Goal: Task Accomplishment & Management: Use online tool/utility

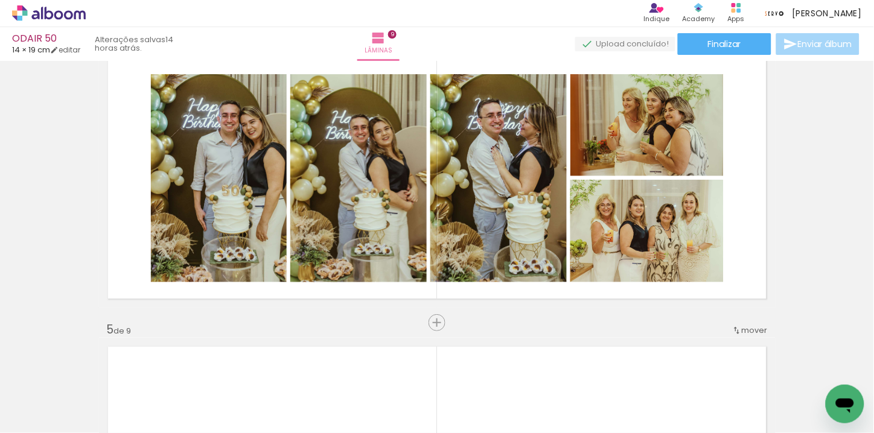
scroll to position [939, 0]
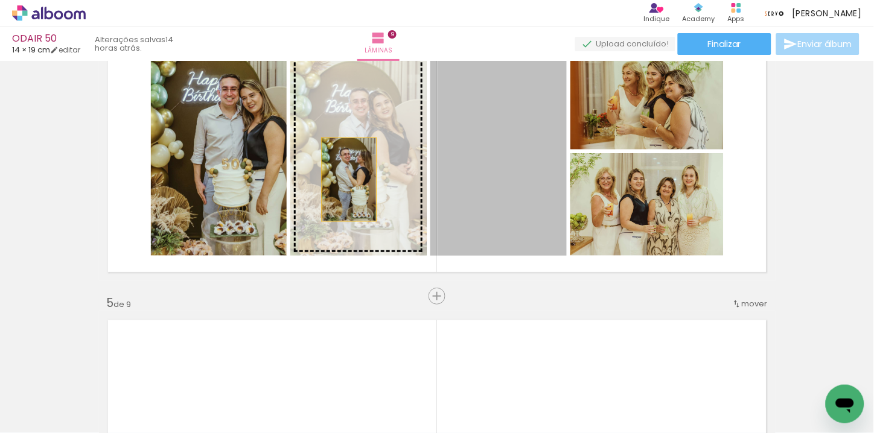
drag, startPoint x: 523, startPoint y: 184, endPoint x: 348, endPoint y: 179, distance: 175.7
click at [0, 0] on slot at bounding box center [0, 0] width 0 height 0
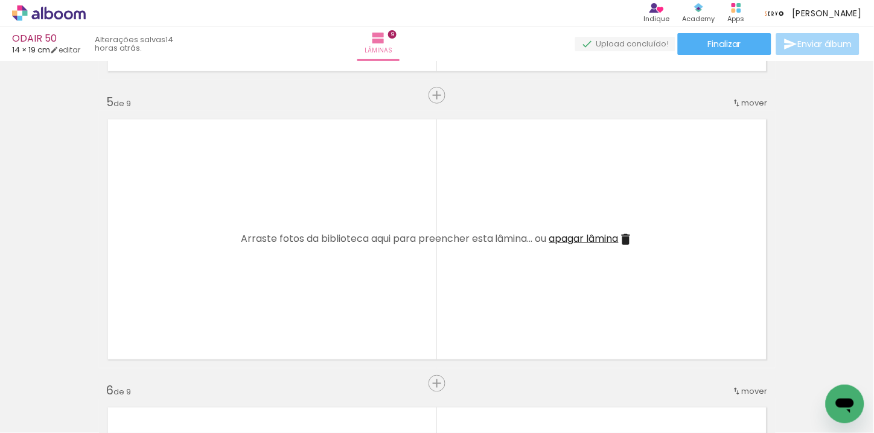
scroll to position [0, 920]
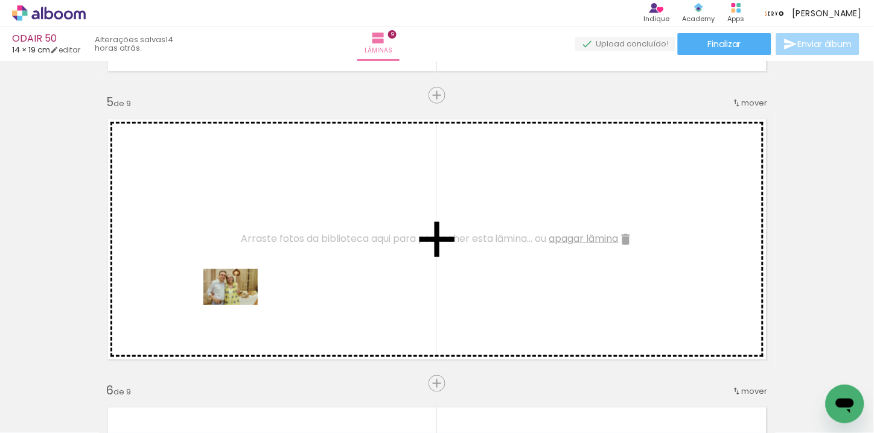
drag, startPoint x: 225, startPoint y: 387, endPoint x: 240, endPoint y: 305, distance: 82.9
click at [240, 305] on quentale-workspace at bounding box center [437, 216] width 874 height 433
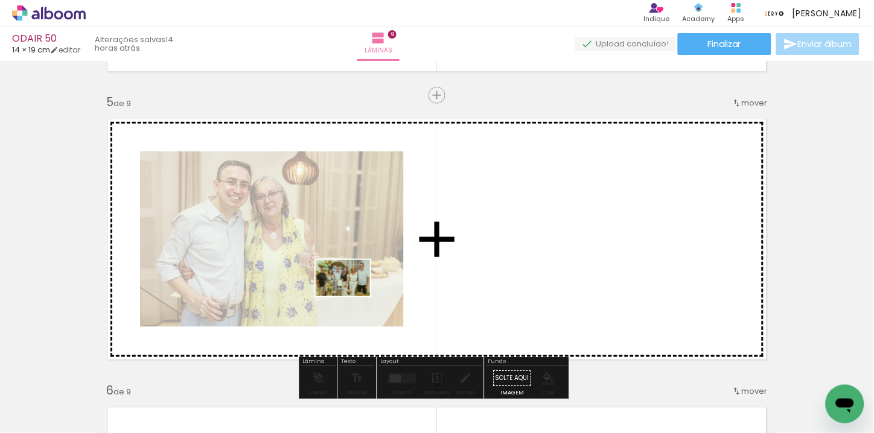
drag, startPoint x: 290, startPoint y: 400, endPoint x: 352, endPoint y: 296, distance: 120.5
click at [352, 296] on quentale-workspace at bounding box center [437, 216] width 874 height 433
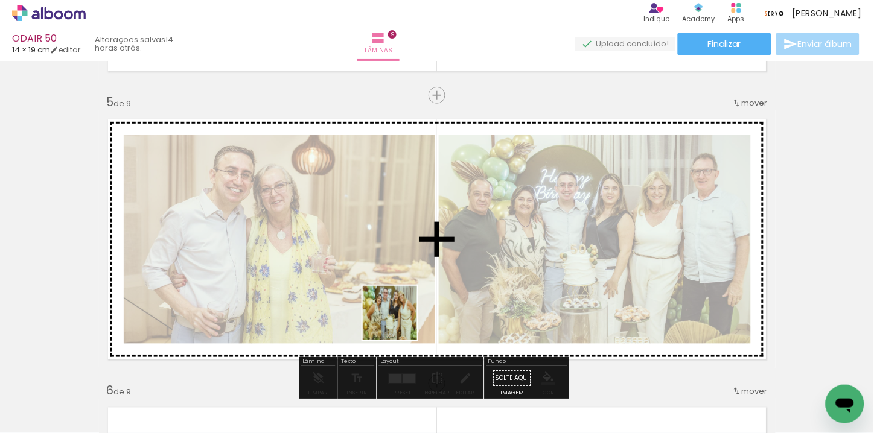
drag, startPoint x: 365, startPoint y: 397, endPoint x: 432, endPoint y: 379, distance: 69.4
click at [406, 310] on quentale-workspace at bounding box center [437, 216] width 874 height 433
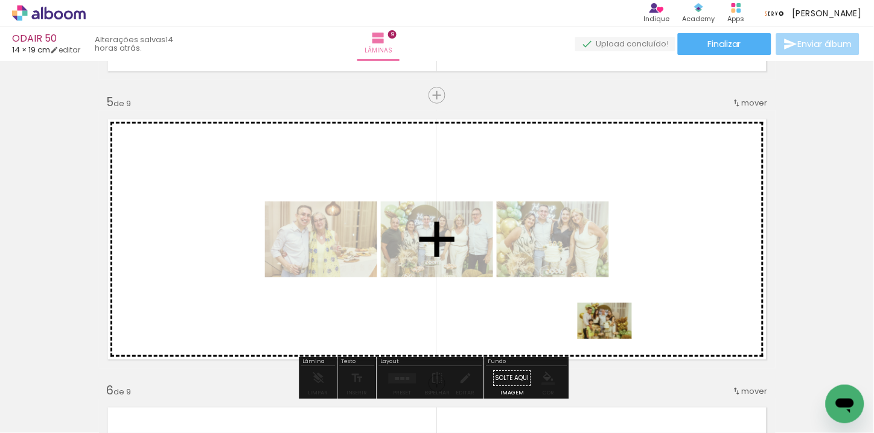
drag, startPoint x: 563, startPoint y: 409, endPoint x: 614, endPoint y: 339, distance: 86.0
click at [614, 339] on quentale-workspace at bounding box center [437, 216] width 874 height 433
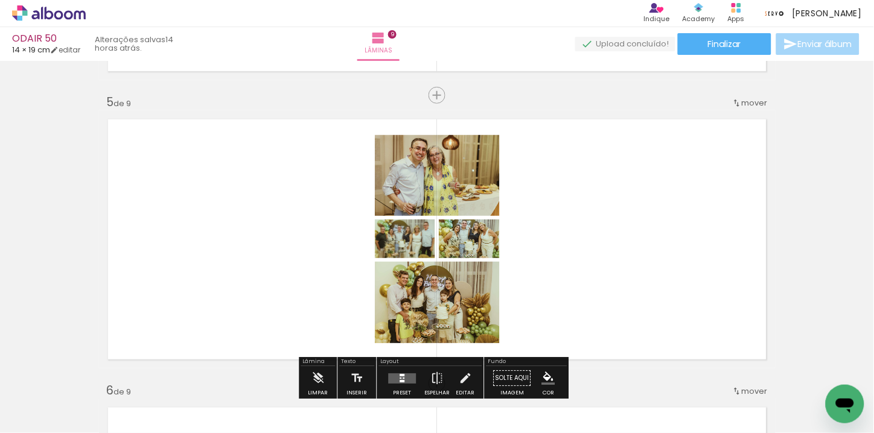
scroll to position [0, 1279]
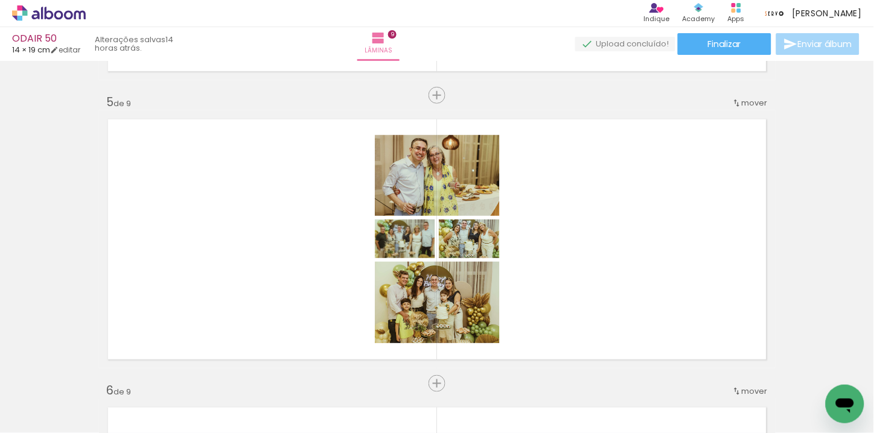
click at [368, 403] on quentale-thumb at bounding box center [397, 392] width 68 height 69
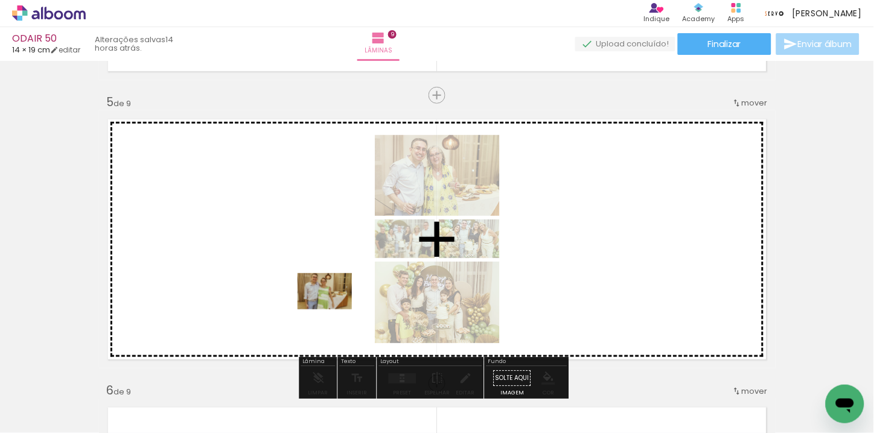
drag, startPoint x: 352, startPoint y: 390, endPoint x: 495, endPoint y: 366, distance: 145.1
click at [333, 307] on quentale-workspace at bounding box center [437, 216] width 874 height 433
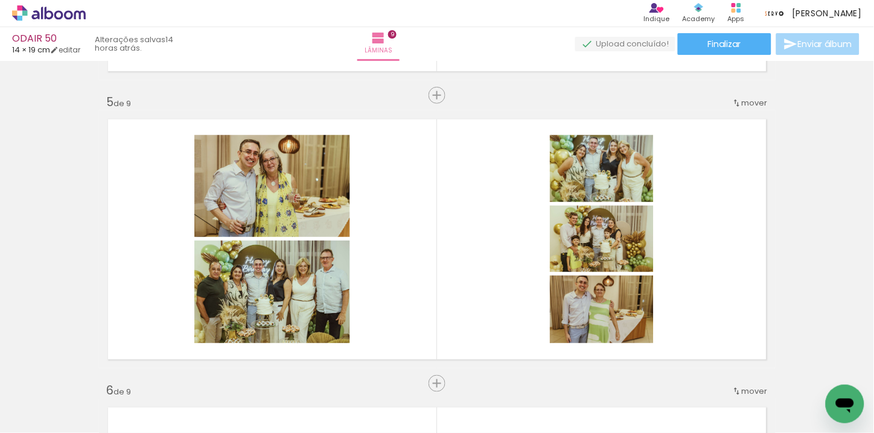
scroll to position [0, 1958]
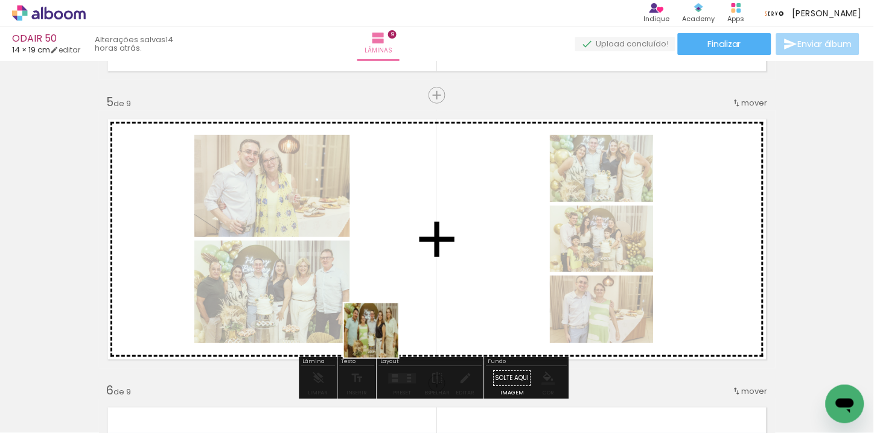
drag, startPoint x: 357, startPoint y: 377, endPoint x: 270, endPoint y: 394, distance: 89.3
click at [384, 333] on quentale-workspace at bounding box center [437, 216] width 874 height 433
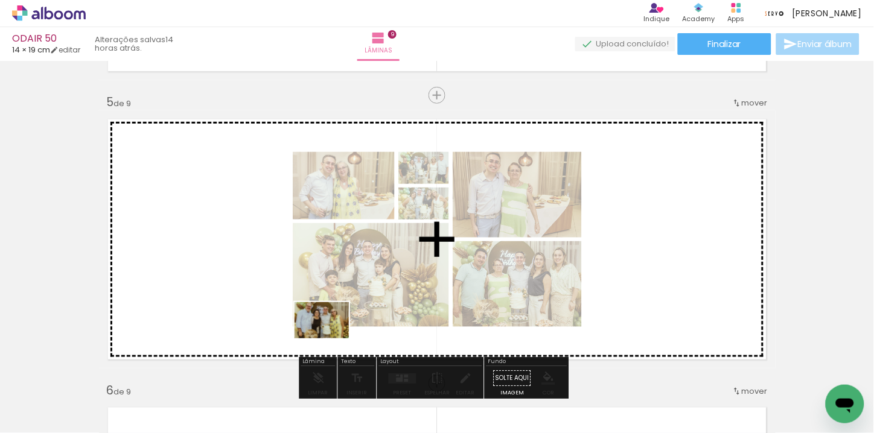
drag, startPoint x: 268, startPoint y: 395, endPoint x: 331, endPoint y: 339, distance: 84.2
click at [331, 339] on quentale-workspace at bounding box center [437, 216] width 874 height 433
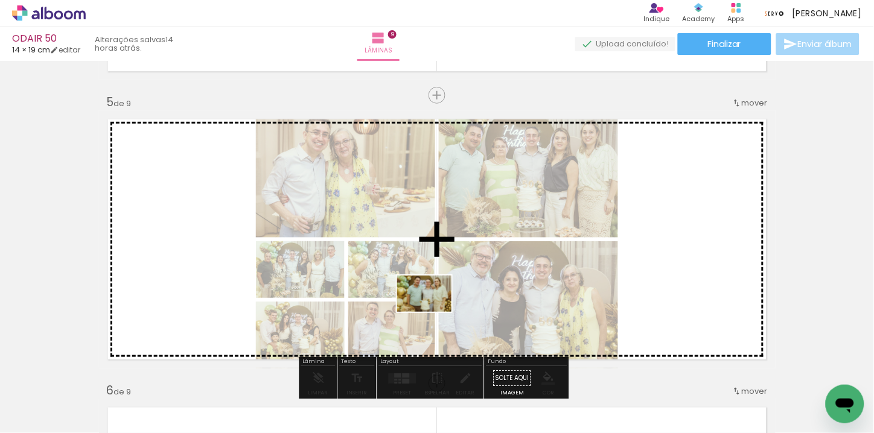
drag, startPoint x: 394, startPoint y: 378, endPoint x: 433, endPoint y: 312, distance: 76.6
click at [433, 312] on quentale-workspace at bounding box center [437, 216] width 874 height 433
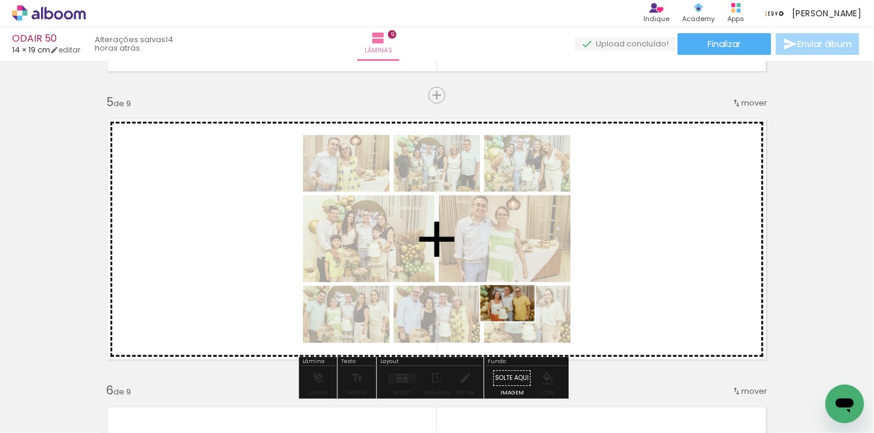
drag, startPoint x: 468, startPoint y: 385, endPoint x: 593, endPoint y: 376, distance: 124.6
click at [517, 321] on quentale-workspace at bounding box center [437, 216] width 874 height 433
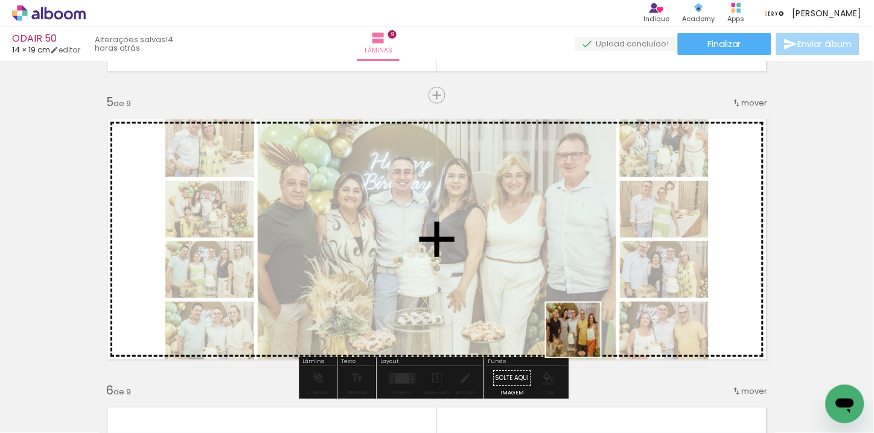
drag, startPoint x: 555, startPoint y: 392, endPoint x: 586, endPoint y: 334, distance: 66.2
click at [586, 334] on quentale-workspace at bounding box center [437, 216] width 874 height 433
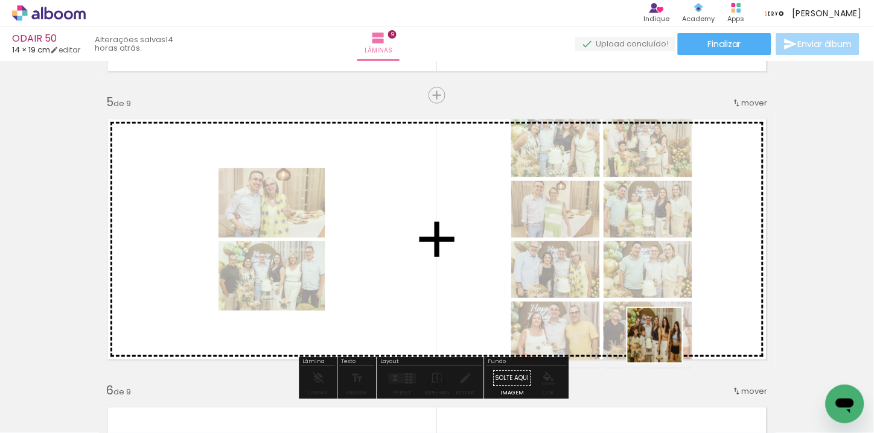
drag, startPoint x: 625, startPoint y: 401, endPoint x: 664, endPoint y: 345, distance: 68.6
click at [664, 345] on quentale-workspace at bounding box center [437, 216] width 874 height 433
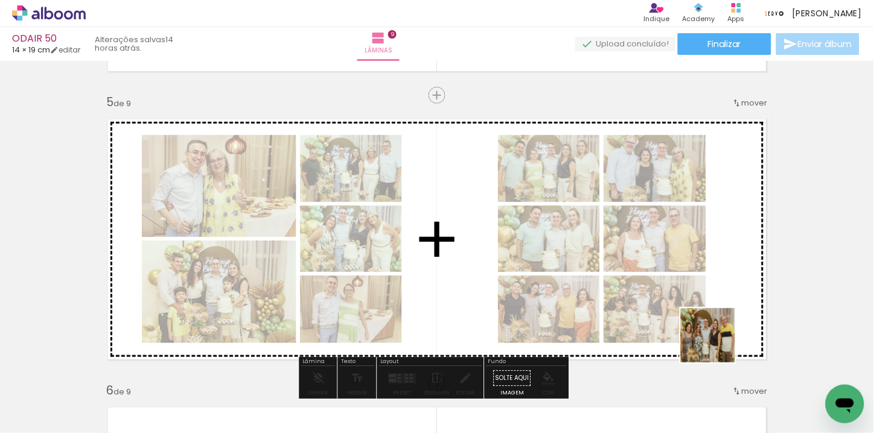
drag, startPoint x: 717, startPoint y: 393, endPoint x: 720, endPoint y: 327, distance: 65.9
click at [720, 327] on quentale-workspace at bounding box center [437, 216] width 874 height 433
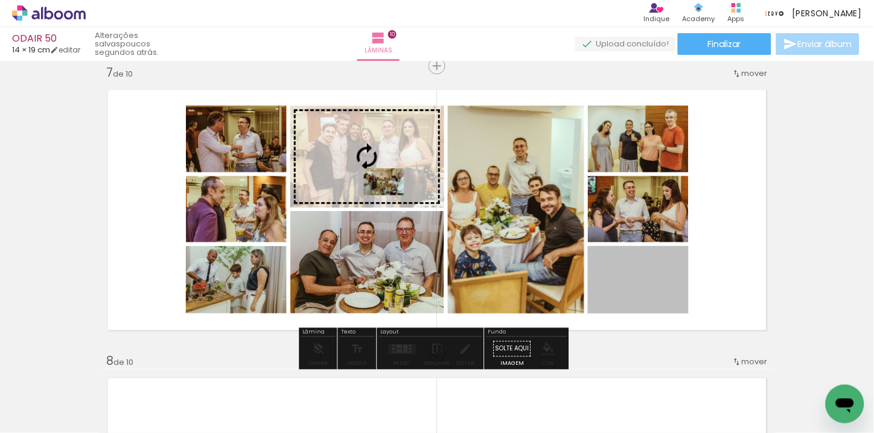
drag, startPoint x: 621, startPoint y: 285, endPoint x: 379, endPoint y: 182, distance: 262.6
click at [0, 0] on slot at bounding box center [0, 0] width 0 height 0
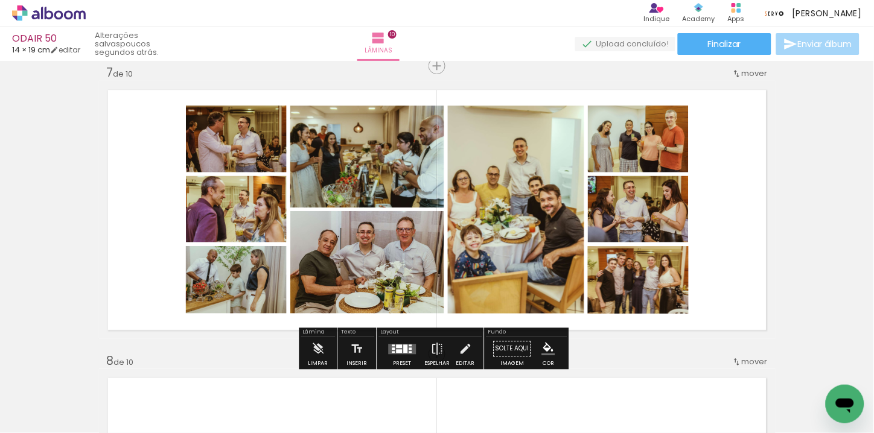
scroll to position [0, 2460]
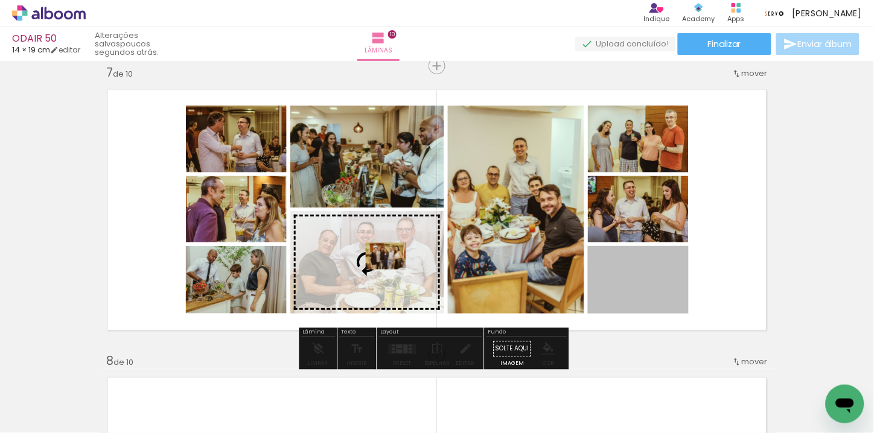
drag, startPoint x: 625, startPoint y: 279, endPoint x: 381, endPoint y: 256, distance: 245.6
click at [0, 0] on slot at bounding box center [0, 0] width 0 height 0
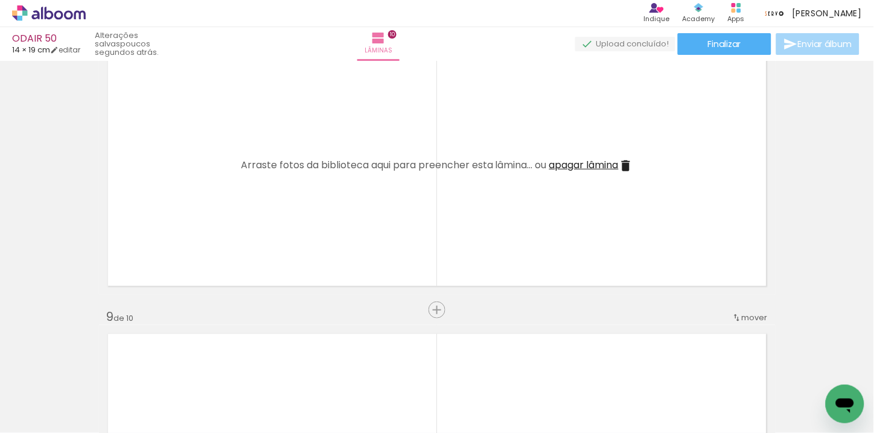
scroll to position [2012, 0]
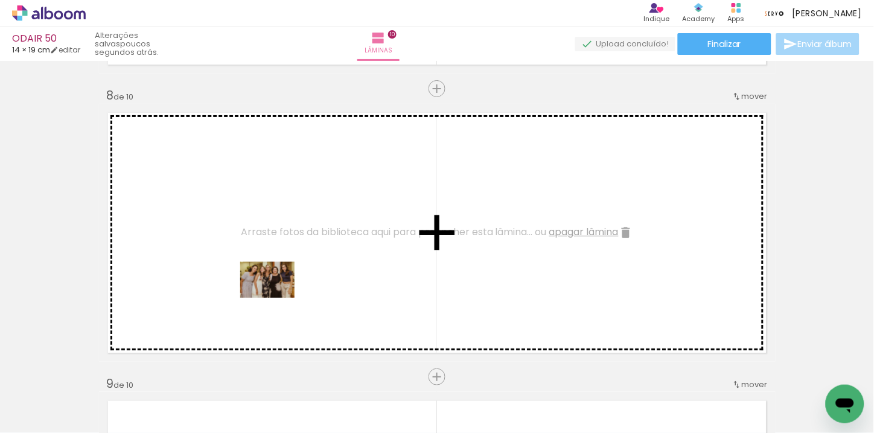
drag, startPoint x: 309, startPoint y: 388, endPoint x: 276, endPoint y: 298, distance: 95.7
click at [276, 298] on quentale-workspace at bounding box center [437, 216] width 874 height 433
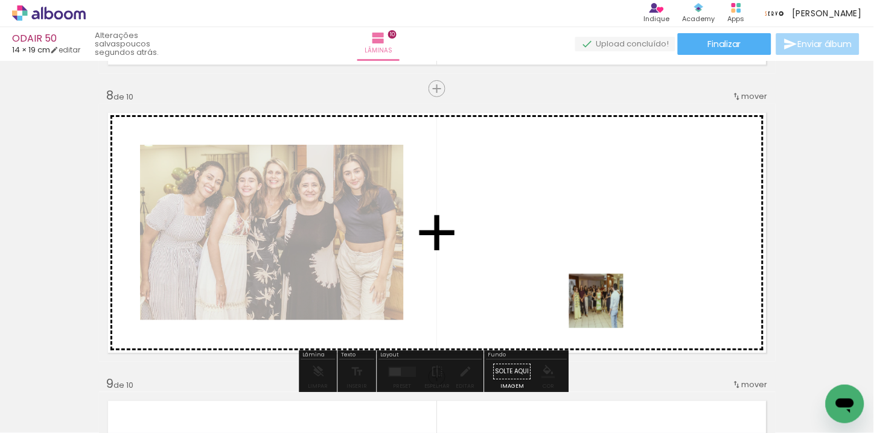
drag, startPoint x: 653, startPoint y: 349, endPoint x: 596, endPoint y: 285, distance: 85.1
click at [596, 285] on quentale-workspace at bounding box center [437, 216] width 874 height 433
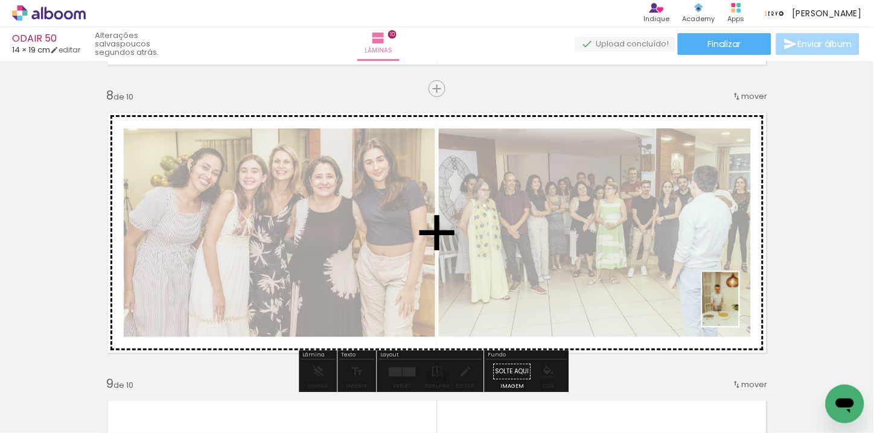
drag, startPoint x: 761, startPoint y: 398, endPoint x: 739, endPoint y: 308, distance: 92.5
click at [739, 308] on quentale-workspace at bounding box center [437, 216] width 874 height 433
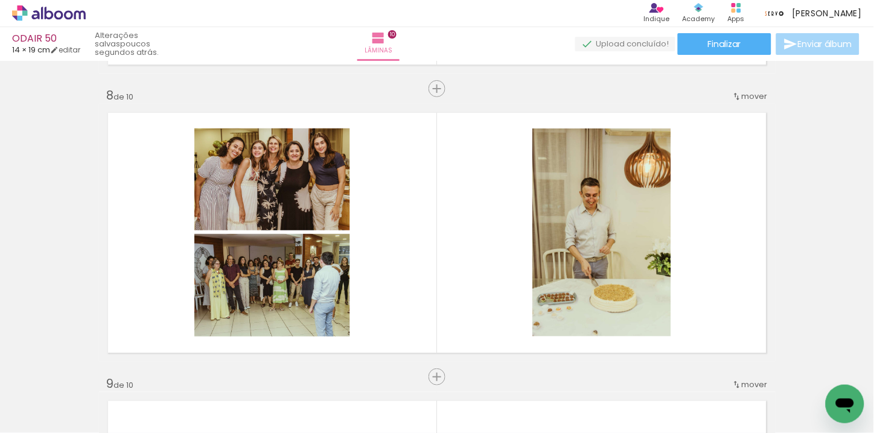
scroll to position [0, 2617]
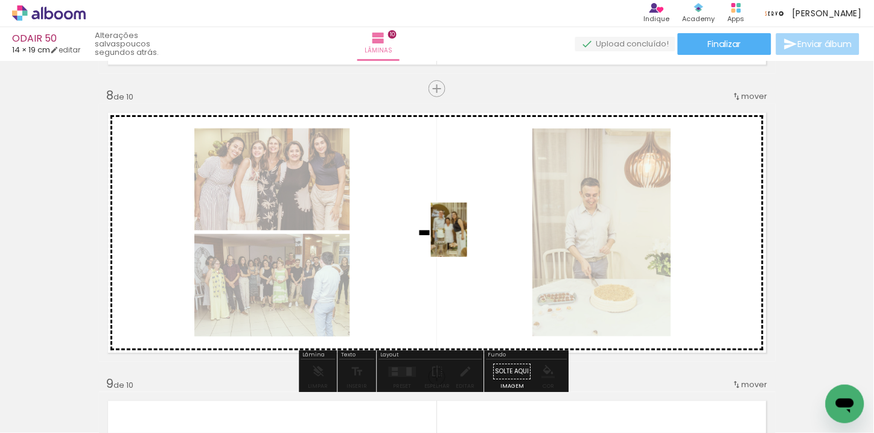
drag, startPoint x: 485, startPoint y: 385, endPoint x: 467, endPoint y: 238, distance: 147.8
click at [467, 238] on quentale-workspace at bounding box center [437, 216] width 874 height 433
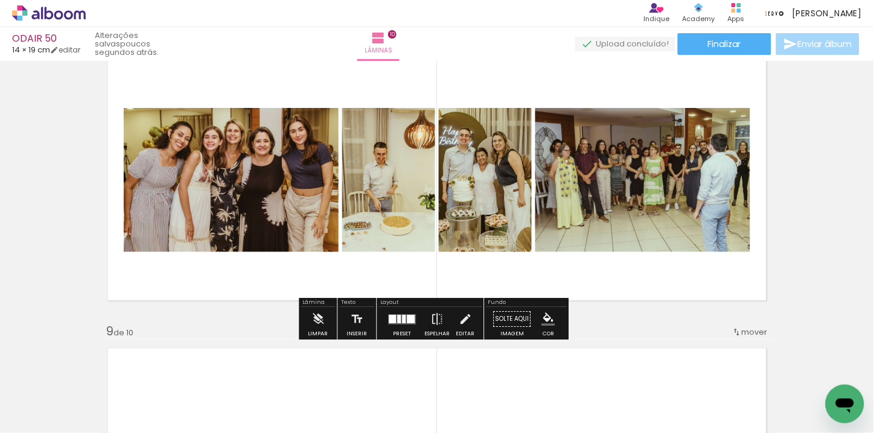
scroll to position [2079, 0]
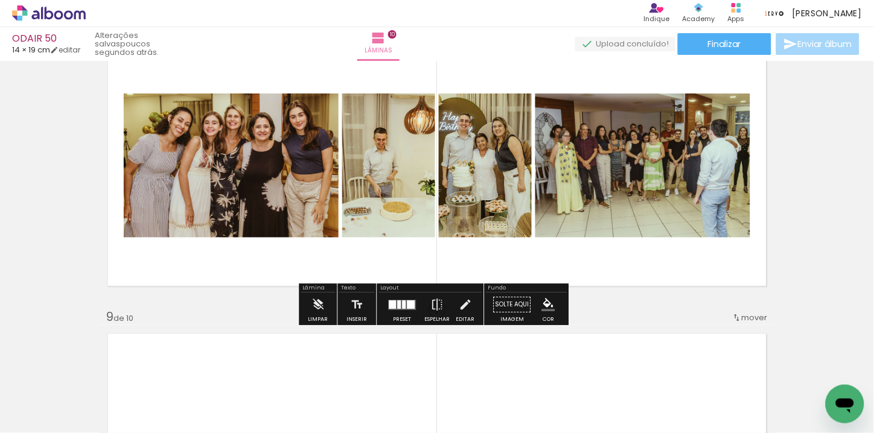
click at [409, 307] on div at bounding box center [411, 305] width 8 height 8
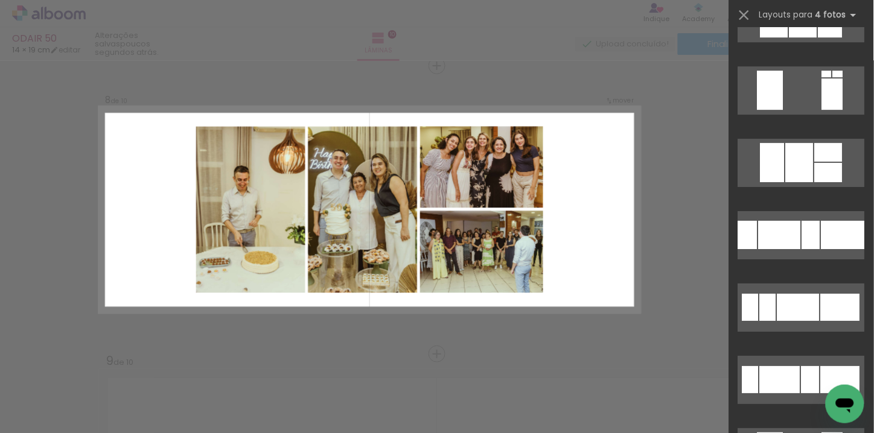
scroll to position [1811, 0]
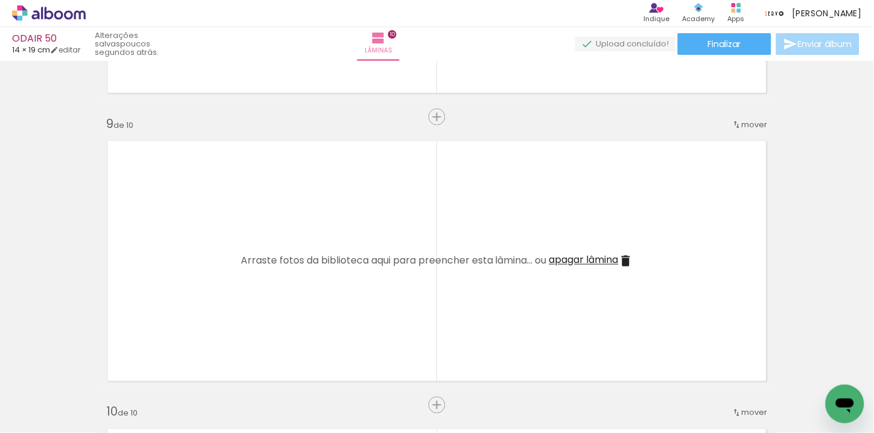
scroll to position [2303, 0]
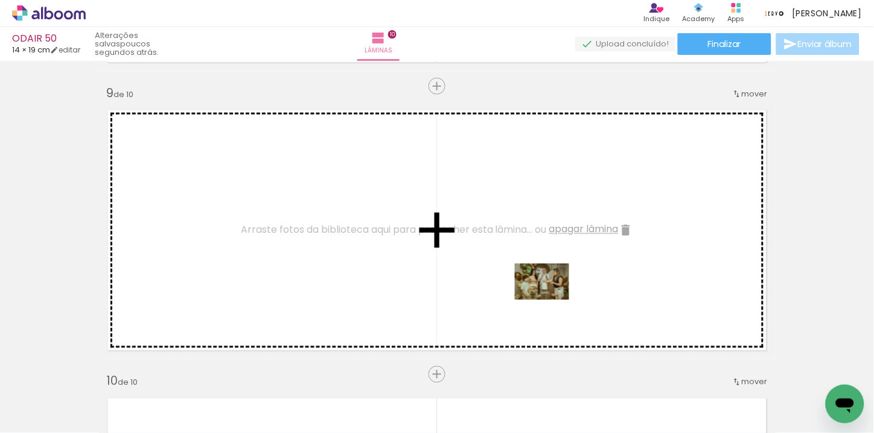
drag, startPoint x: 642, startPoint y: 407, endPoint x: 551, endPoint y: 300, distance: 140.1
click at [551, 300] on quentale-workspace at bounding box center [437, 216] width 874 height 433
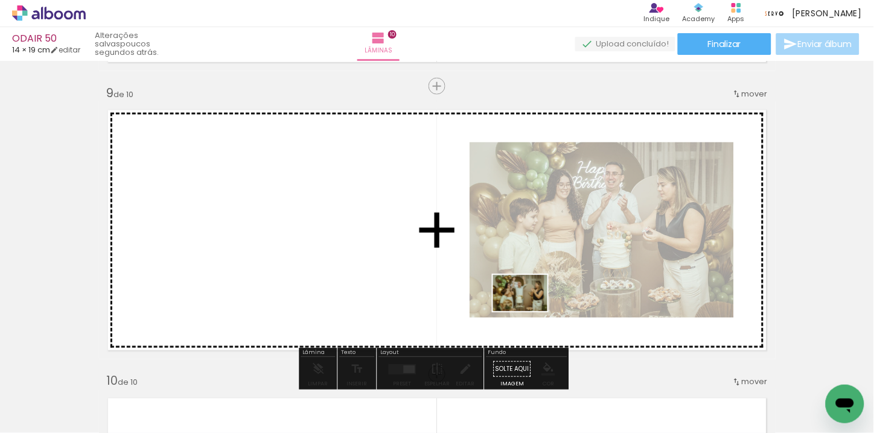
drag, startPoint x: 703, startPoint y: 394, endPoint x: 720, endPoint y: 352, distance: 45.5
click at [491, 305] on quentale-workspace at bounding box center [437, 216] width 874 height 433
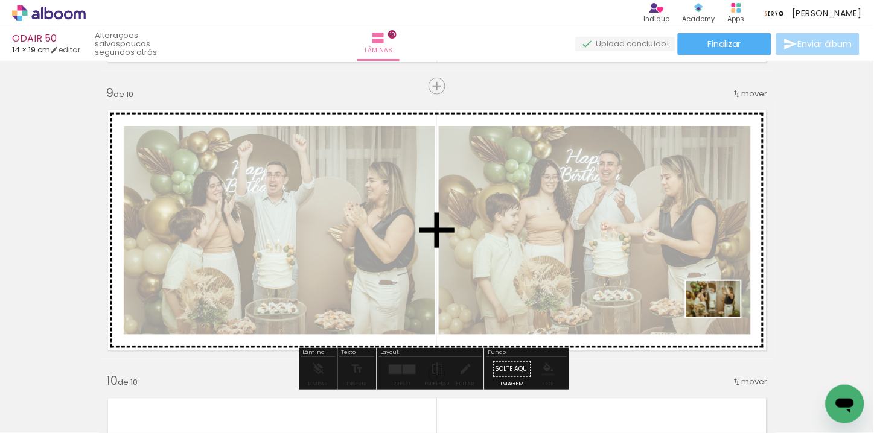
drag, startPoint x: 768, startPoint y: 398, endPoint x: 723, endPoint y: 318, distance: 92.7
click at [723, 318] on quentale-workspace at bounding box center [437, 216] width 874 height 433
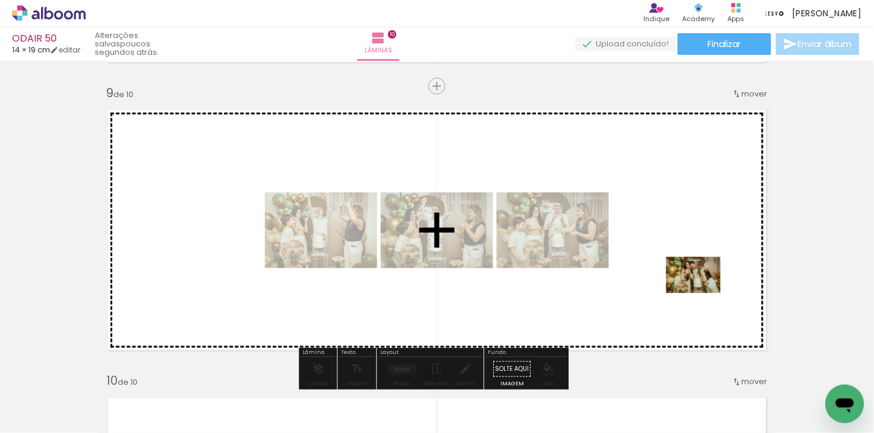
drag, startPoint x: 820, startPoint y: 389, endPoint x: 702, endPoint y: 292, distance: 152.7
click at [702, 292] on quentale-workspace at bounding box center [437, 216] width 874 height 433
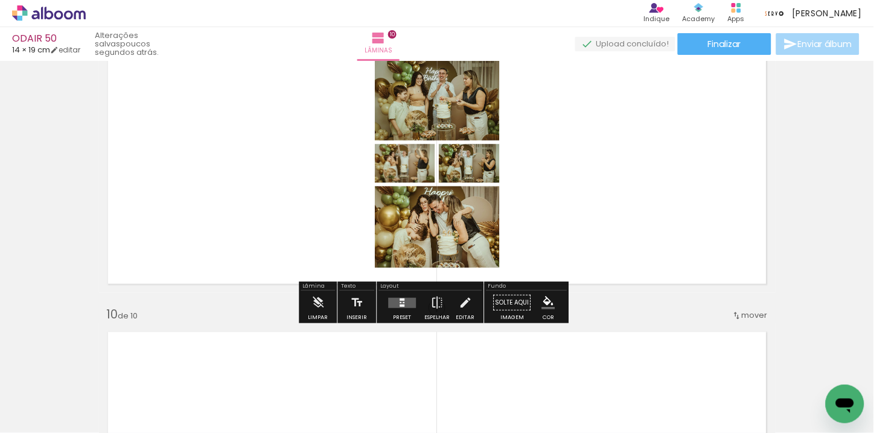
scroll to position [2370, 0]
click at [409, 308] on div at bounding box center [402, 302] width 33 height 24
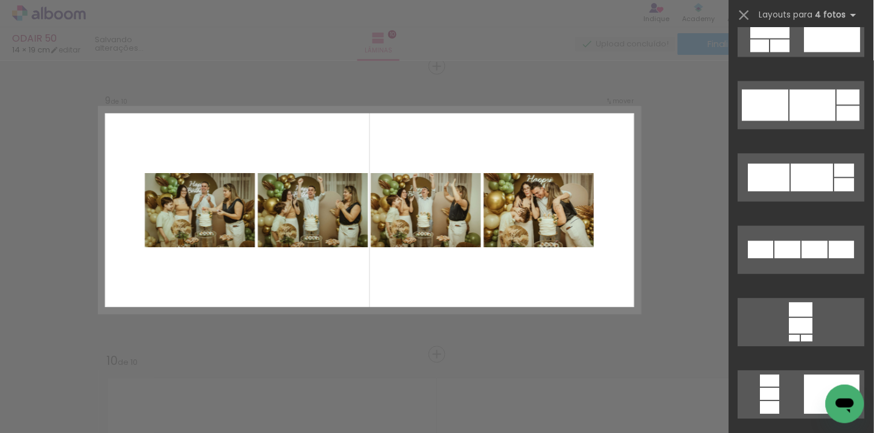
scroll to position [4561, 0]
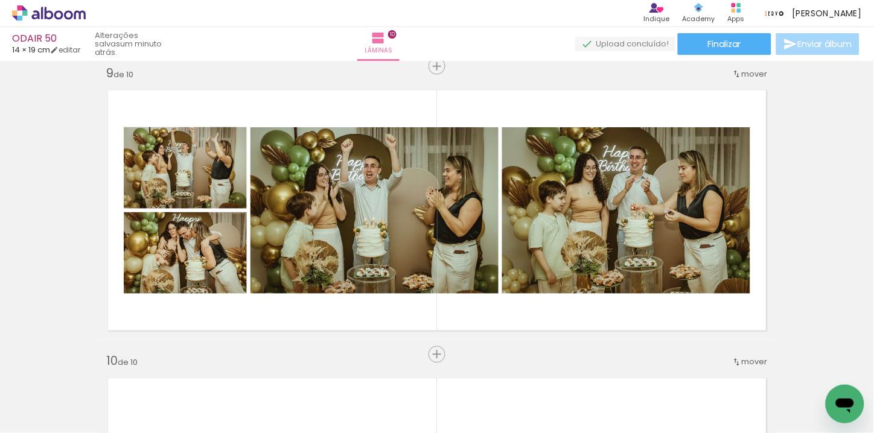
scroll to position [0, 3216]
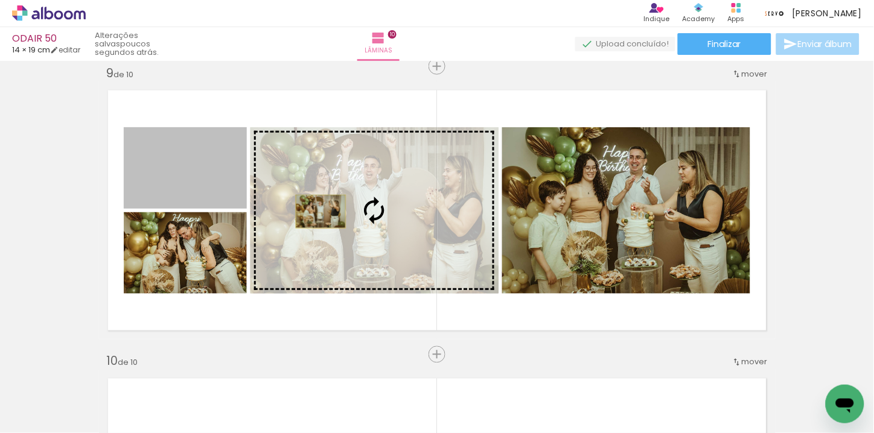
drag, startPoint x: 219, startPoint y: 193, endPoint x: 316, endPoint y: 211, distance: 98.3
click at [0, 0] on slot at bounding box center [0, 0] width 0 height 0
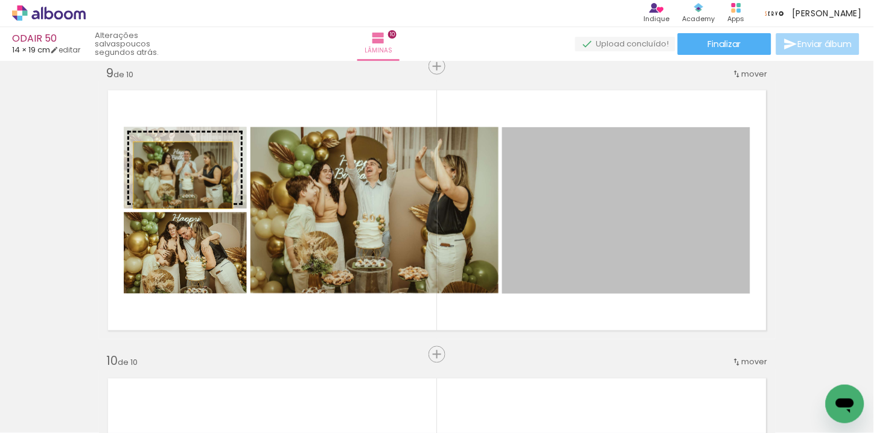
drag, startPoint x: 610, startPoint y: 231, endPoint x: 178, endPoint y: 175, distance: 435.8
click at [0, 0] on slot at bounding box center [0, 0] width 0 height 0
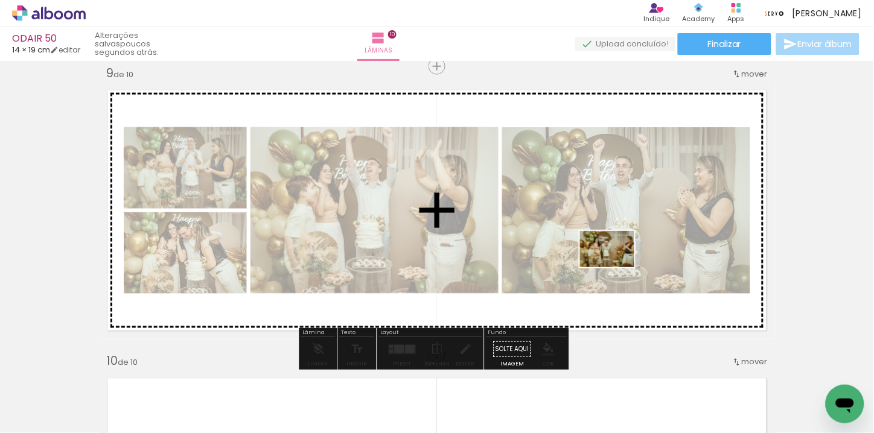
drag, startPoint x: 617, startPoint y: 381, endPoint x: 616, endPoint y: 267, distance: 113.5
click at [616, 267] on quentale-workspace at bounding box center [437, 216] width 874 height 433
click at [247, 209] on div at bounding box center [185, 168] width 123 height 82
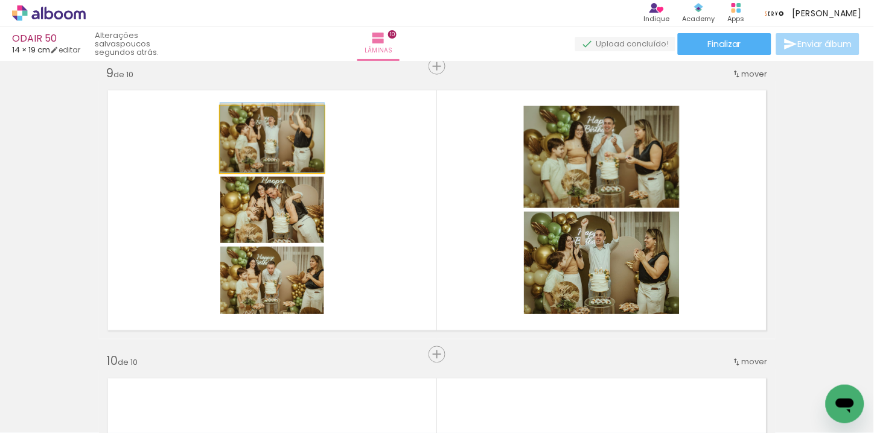
drag, startPoint x: 272, startPoint y: 157, endPoint x: 267, endPoint y: 147, distance: 10.5
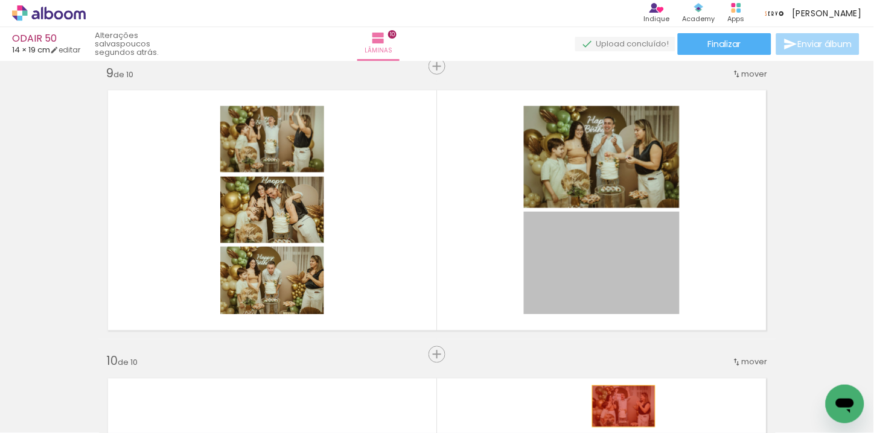
drag, startPoint x: 563, startPoint y: 262, endPoint x: 619, endPoint y: 407, distance: 155.4
click at [619, 407] on quentale-workspace at bounding box center [437, 216] width 874 height 433
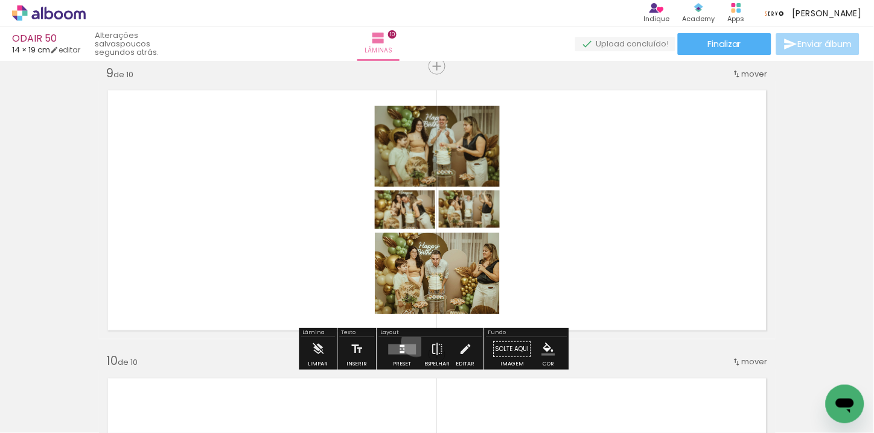
click at [414, 342] on div at bounding box center [402, 349] width 33 height 24
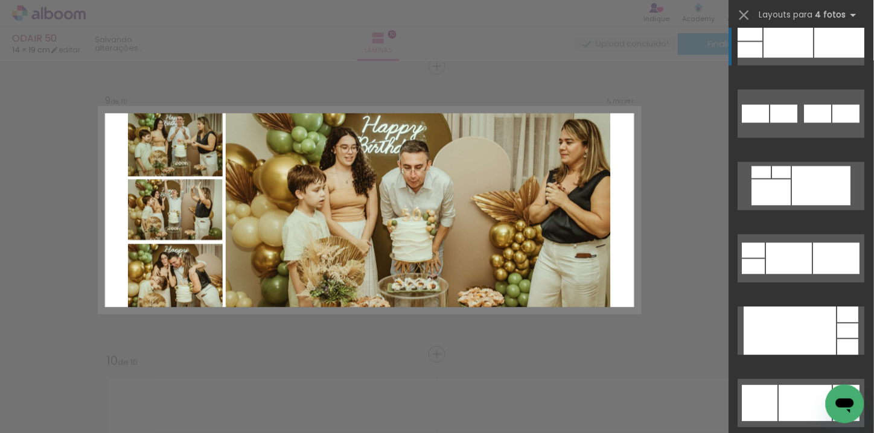
scroll to position [5567, 0]
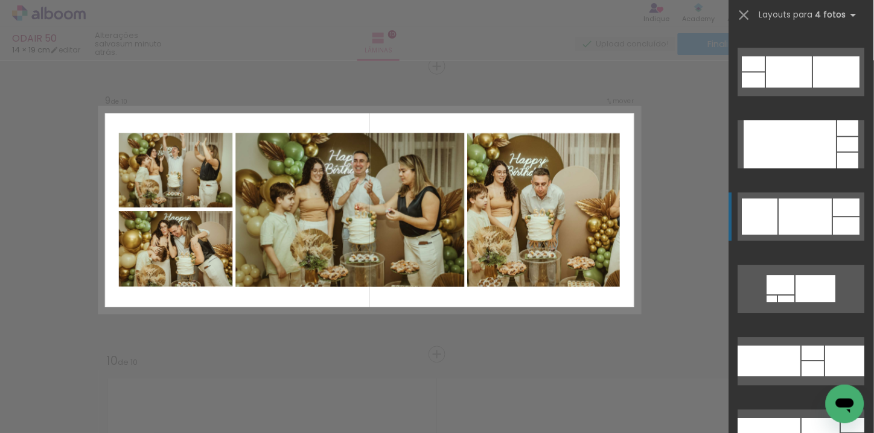
click at [798, 218] on div at bounding box center [805, 217] width 53 height 36
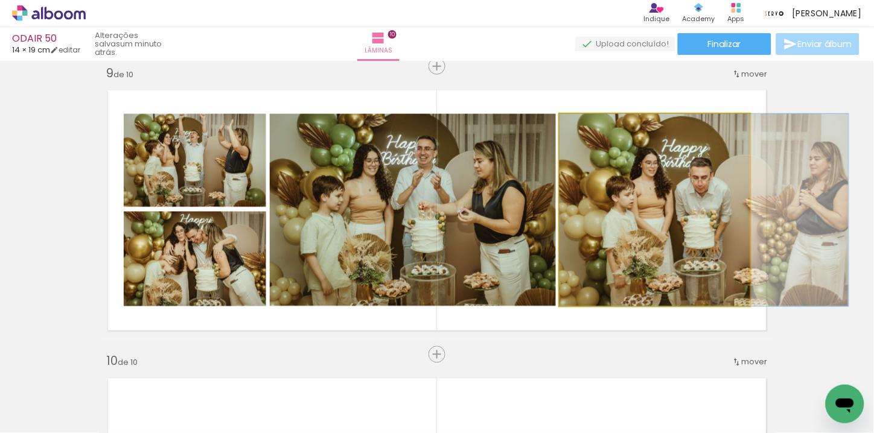
drag, startPoint x: 650, startPoint y: 202, endPoint x: 704, endPoint y: 196, distance: 54.7
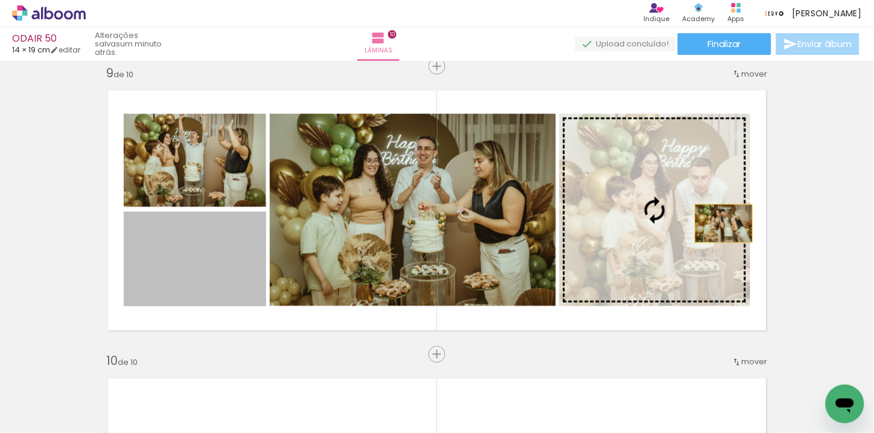
drag, startPoint x: 191, startPoint y: 257, endPoint x: 708, endPoint y: 227, distance: 518.2
click at [0, 0] on slot at bounding box center [0, 0] width 0 height 0
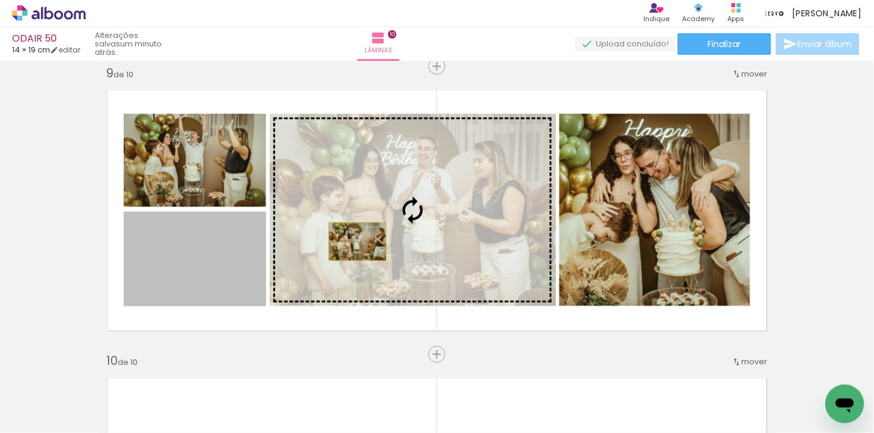
drag, startPoint x: 211, startPoint y: 246, endPoint x: 353, endPoint y: 241, distance: 141.3
click at [0, 0] on slot at bounding box center [0, 0] width 0 height 0
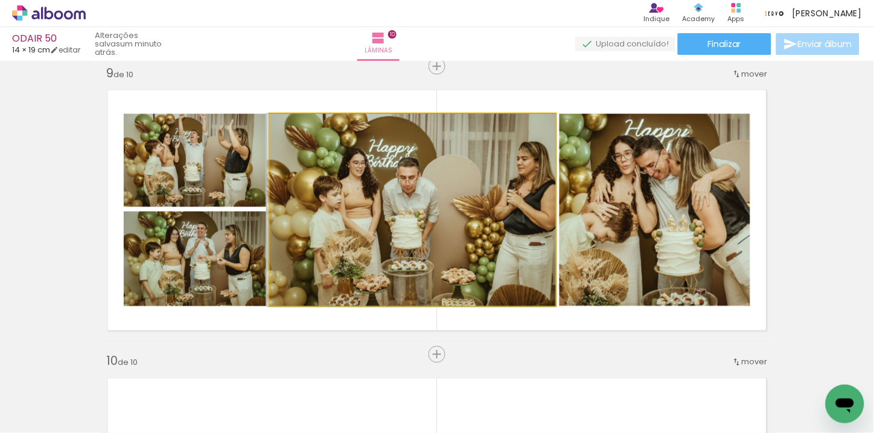
drag, startPoint x: 378, startPoint y: 235, endPoint x: 367, endPoint y: 237, distance: 11.0
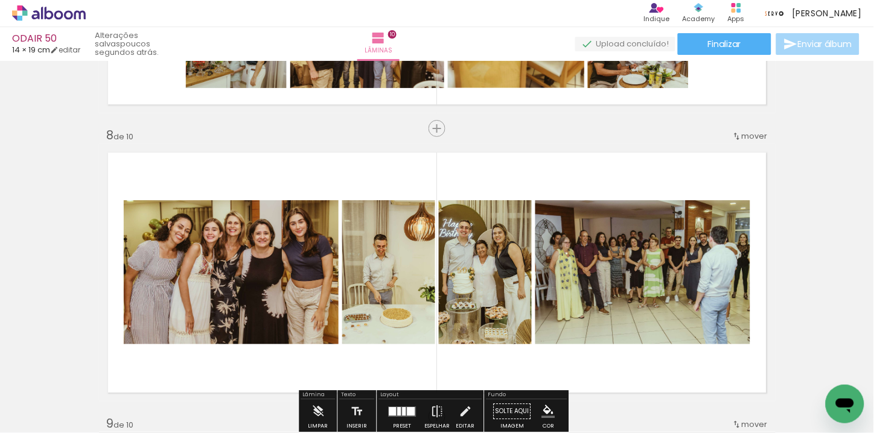
scroll to position [1921, 0]
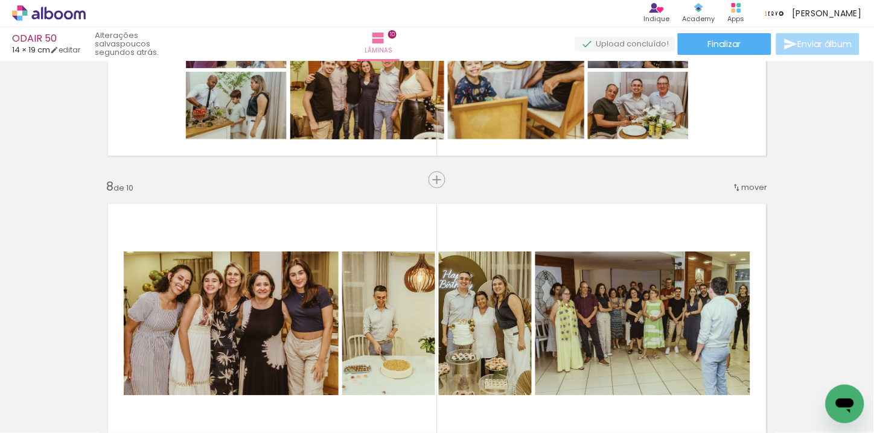
click at [762, 188] on span "mover" at bounding box center [755, 187] width 26 height 11
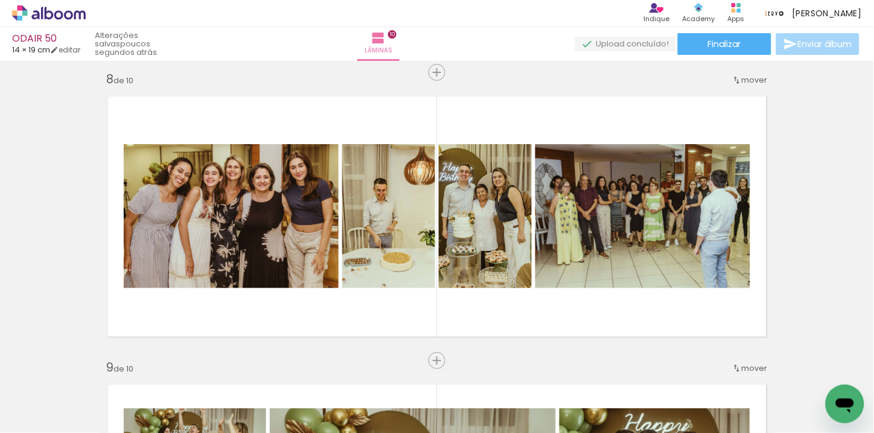
scroll to position [1995, 0]
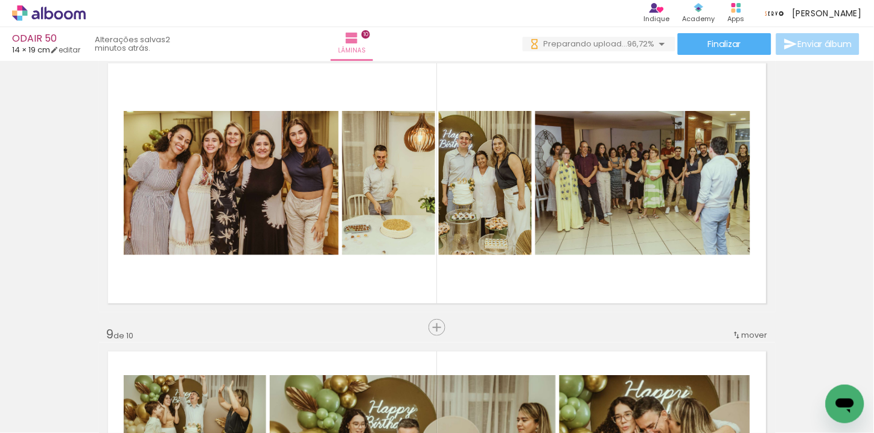
scroll to position [0, 3352]
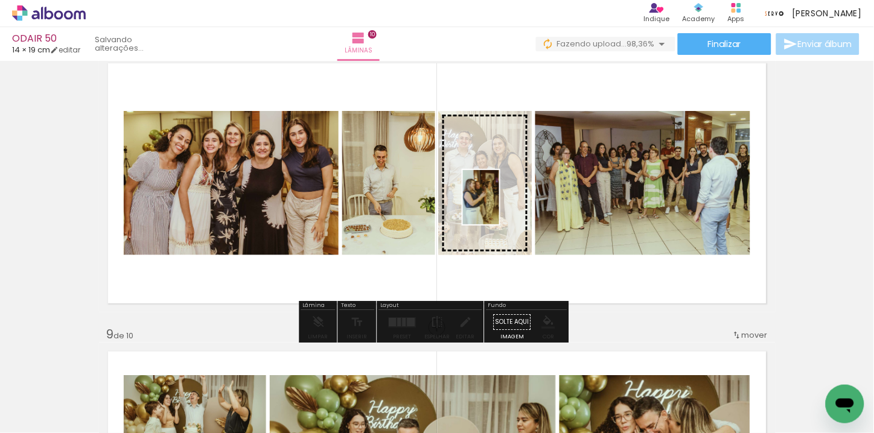
drag, startPoint x: 776, startPoint y: 401, endPoint x: 499, endPoint y: 206, distance: 338.8
click at [499, 206] on quentale-workspace at bounding box center [437, 216] width 874 height 433
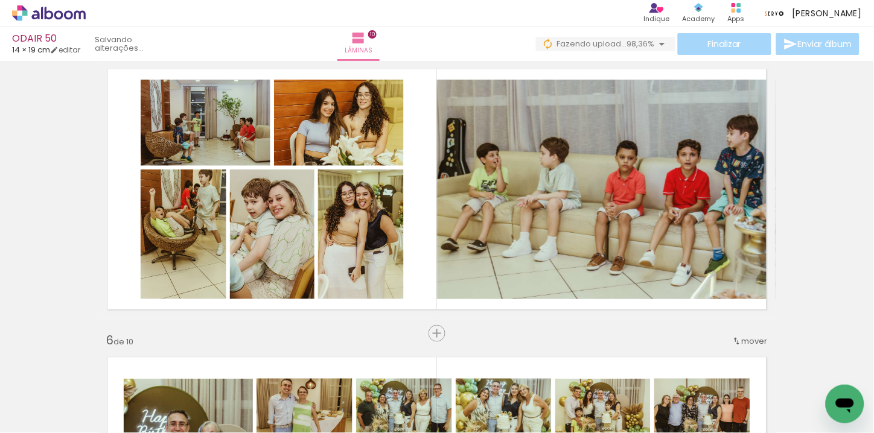
scroll to position [1233, 0]
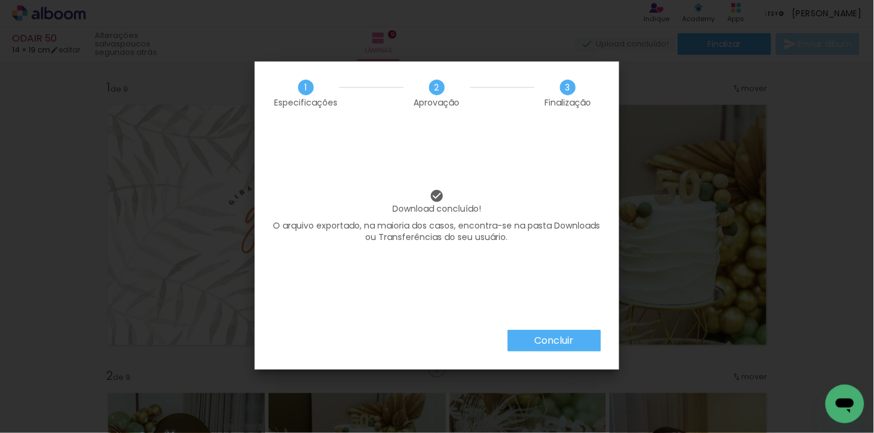
scroll to position [0, 3352]
click at [568, 333] on paper-button "Concluir" at bounding box center [555, 341] width 94 height 22
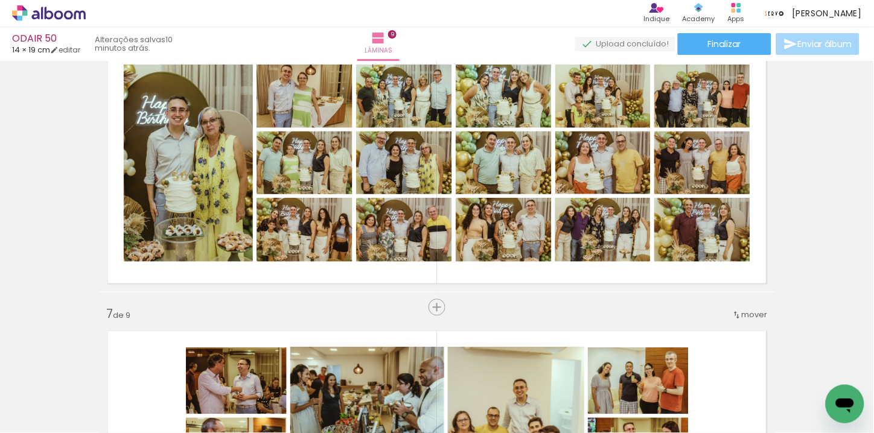
scroll to position [1303, 0]
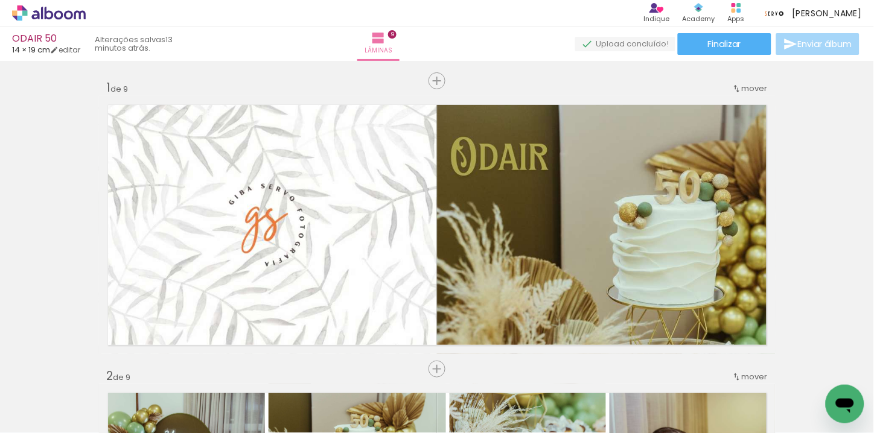
scroll to position [0, 3352]
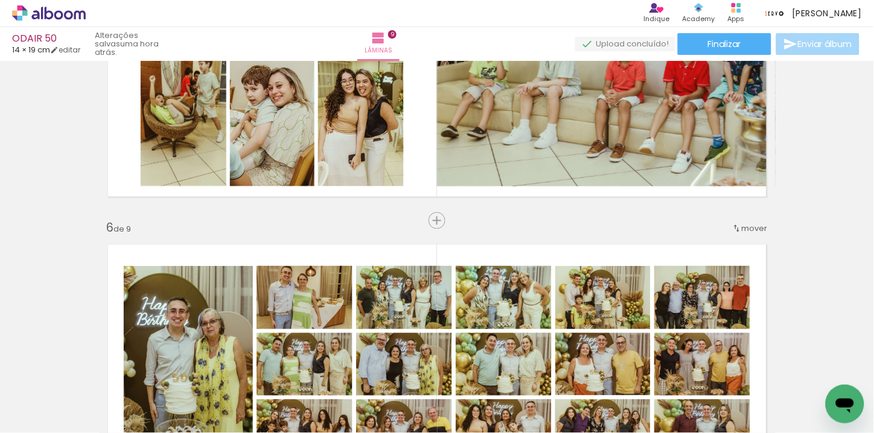
scroll to position [0, 3352]
